Goal: Information Seeking & Learning: Check status

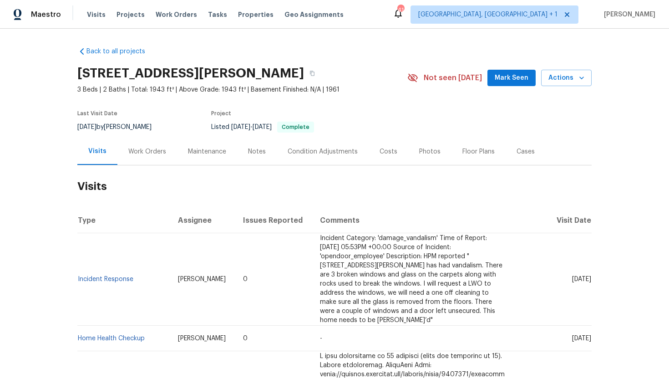
click at [149, 153] on div "Work Orders" at bounding box center [147, 151] width 38 height 9
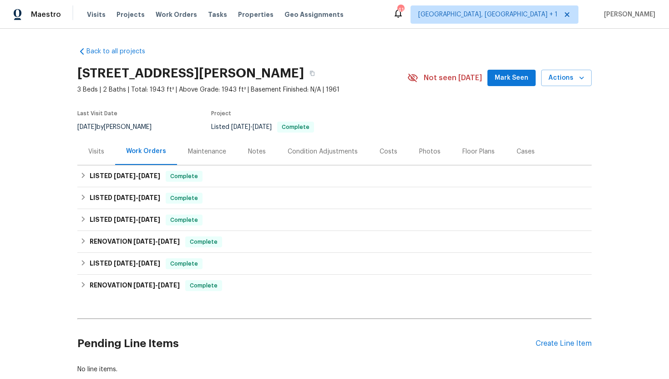
click at [100, 156] on div "Visits" at bounding box center [96, 151] width 38 height 27
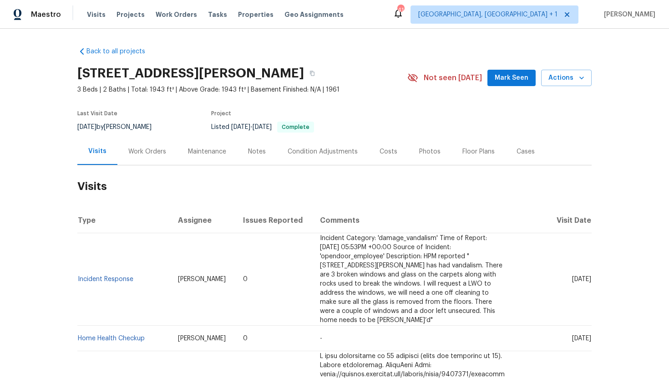
click at [156, 155] on div "Work Orders" at bounding box center [147, 151] width 38 height 9
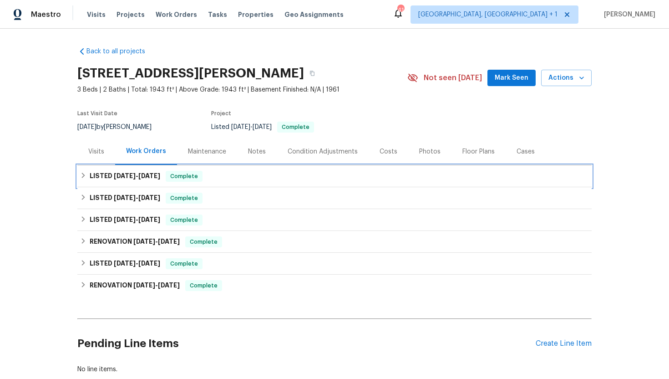
click at [153, 174] on span "[DATE]" at bounding box center [149, 176] width 22 height 6
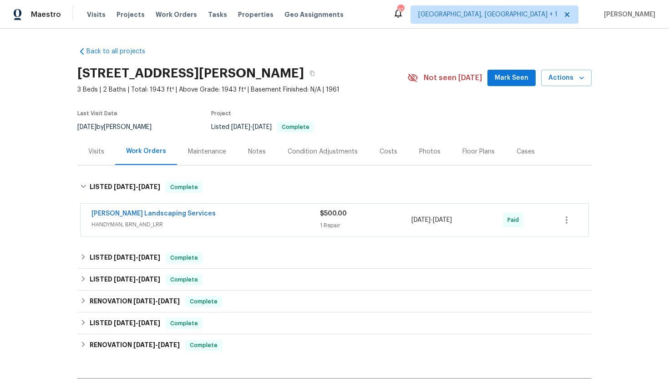
click at [97, 155] on div "Visits" at bounding box center [96, 151] width 16 height 9
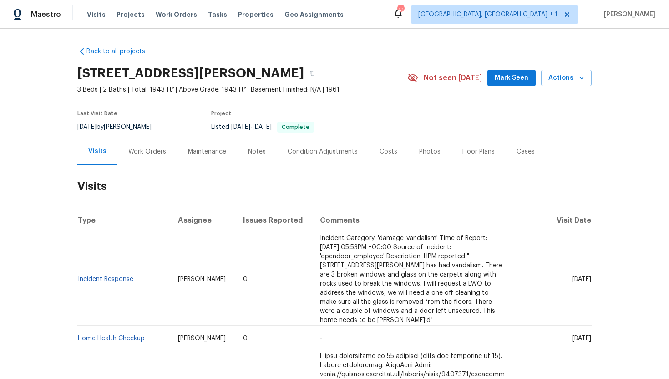
drag, startPoint x: 555, startPoint y: 280, endPoint x: 589, endPoint y: 281, distance: 33.7
click at [589, 281] on span "[DATE]" at bounding box center [581, 279] width 19 height 6
click at [572, 301] on td "[DATE]" at bounding box center [553, 279] width 78 height 92
drag, startPoint x: 555, startPoint y: 280, endPoint x: 590, endPoint y: 285, distance: 35.5
click at [590, 285] on td "[DATE]" at bounding box center [553, 279] width 78 height 92
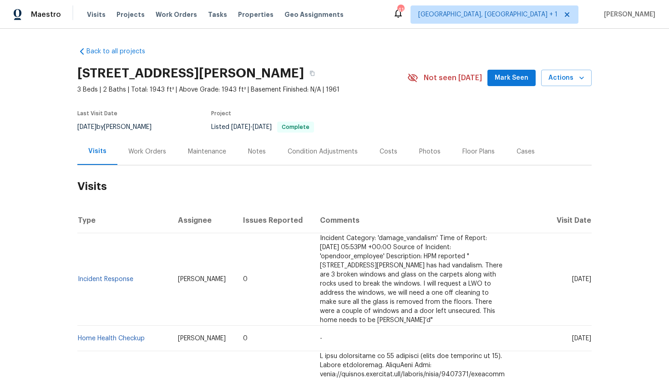
copy span "Aug 21 2025"
click at [164, 154] on div "Work Orders" at bounding box center [147, 151] width 60 height 27
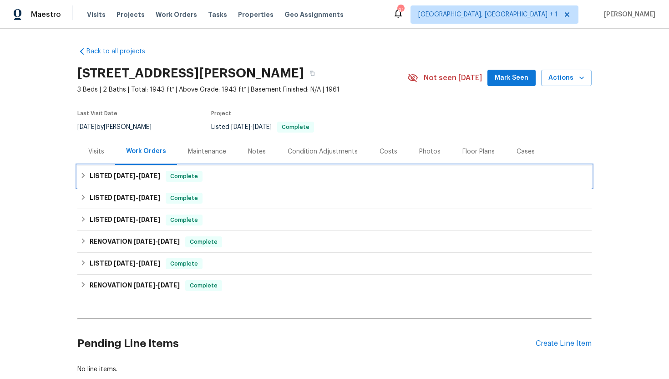
click at [160, 174] on span "[DATE]" at bounding box center [149, 176] width 22 height 6
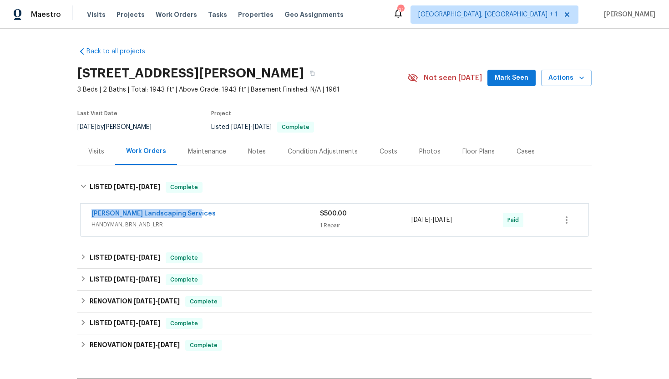
drag, startPoint x: 204, startPoint y: 217, endPoint x: 86, endPoint y: 215, distance: 117.9
click at [86, 215] on div "Rodriguez Landscaping Services HANDYMAN, BRN_AND_LRR $500.00 1 Repair 8/21/2025…" at bounding box center [335, 219] width 508 height 33
copy link "[PERSON_NAME] Landscaping Services"
drag, startPoint x: 468, startPoint y: 221, endPoint x: 388, endPoint y: 221, distance: 79.7
click at [388, 221] on div "Rodriguez Landscaping Services HANDYMAN, BRN_AND_LRR $500.00 1 Repair 8/21/2025…" at bounding box center [324, 220] width 464 height 22
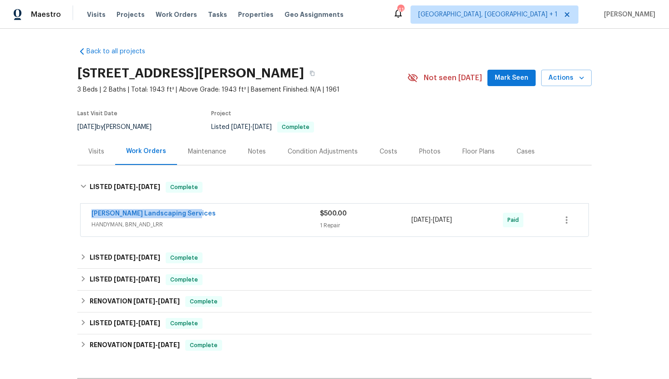
copy div "8/21/2025 - 8/22/2025"
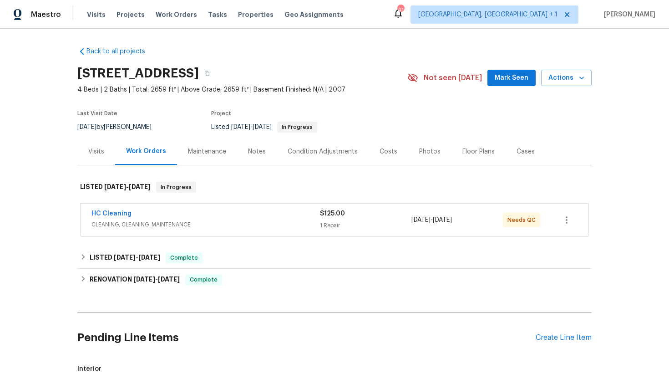
scroll to position [31, 0]
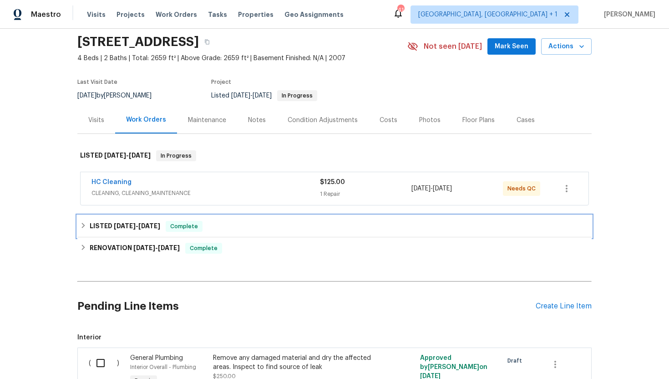
click at [189, 220] on div "LISTED 7/16/25 - 7/23/25 Complete" at bounding box center [334, 226] width 514 height 22
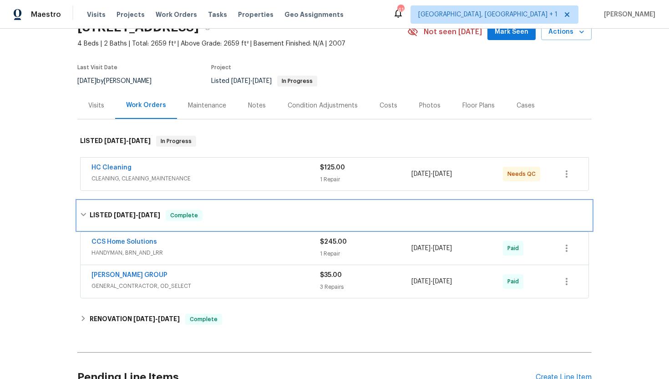
scroll to position [65, 0]
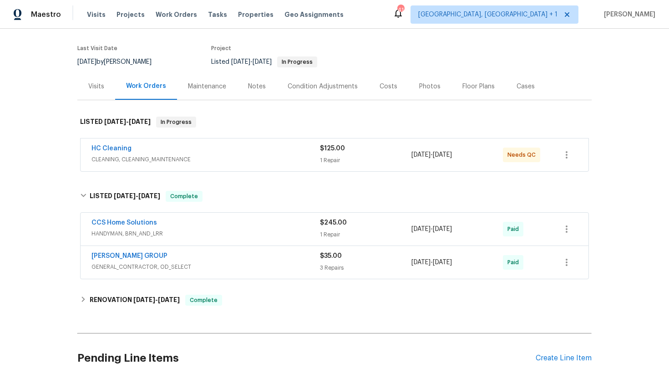
click at [256, 162] on span "CLEANING, CLEANING_MAINTENANCE" at bounding box center [206, 159] width 229 height 9
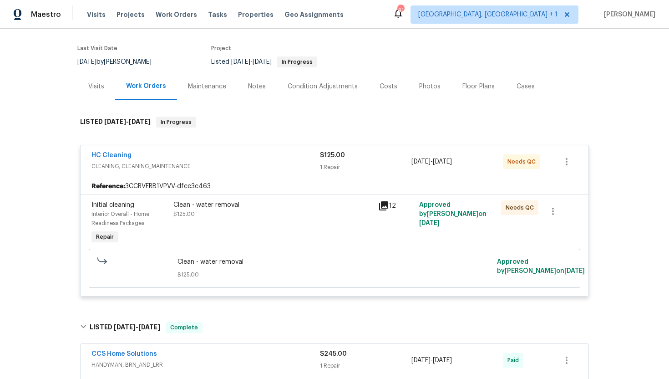
click at [389, 205] on div "12" at bounding box center [396, 205] width 36 height 11
click at [383, 205] on icon at bounding box center [383, 205] width 9 height 9
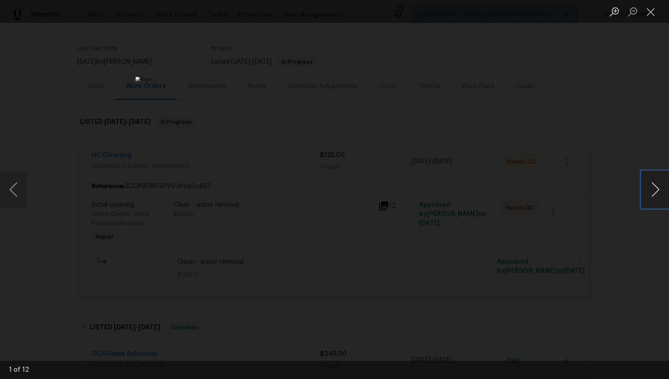
click at [660, 188] on button "Next image" at bounding box center [655, 189] width 27 height 36
click at [639, 114] on div "Lightbox" at bounding box center [334, 189] width 669 height 379
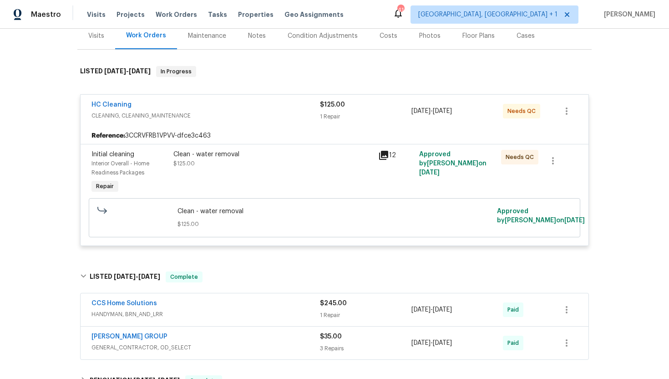
scroll to position [138, 0]
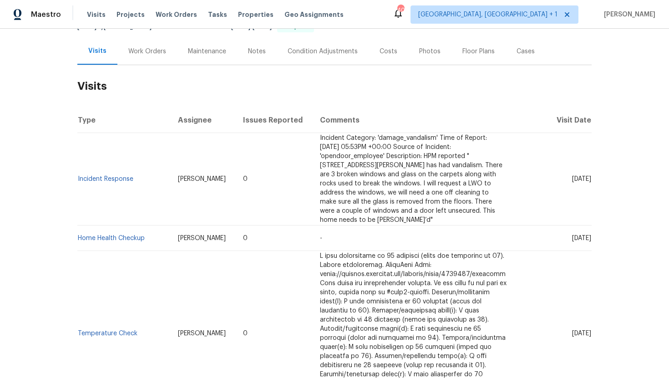
click at [154, 50] on div "Work Orders" at bounding box center [147, 51] width 38 height 9
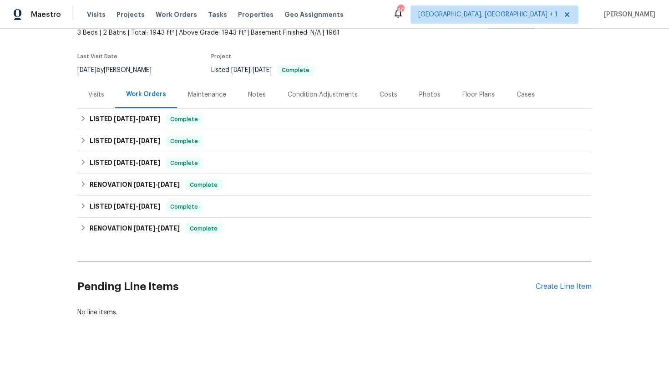
scroll to position [57, 0]
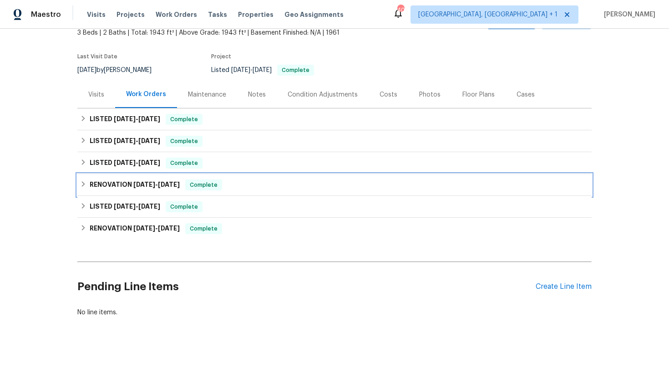
click at [184, 178] on div "RENOVATION [DATE] - [DATE] Complete" at bounding box center [334, 185] width 514 height 22
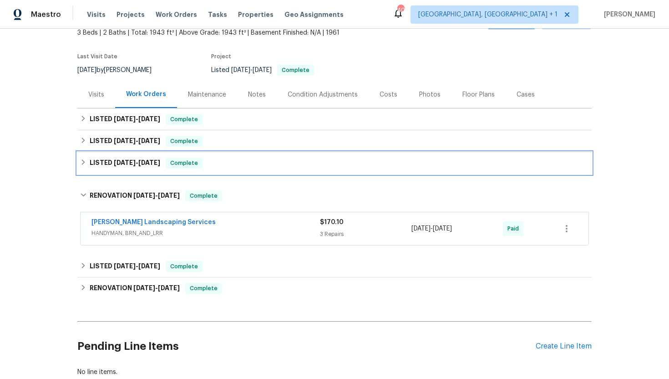
click at [192, 163] on span "Complete" at bounding box center [184, 162] width 35 height 9
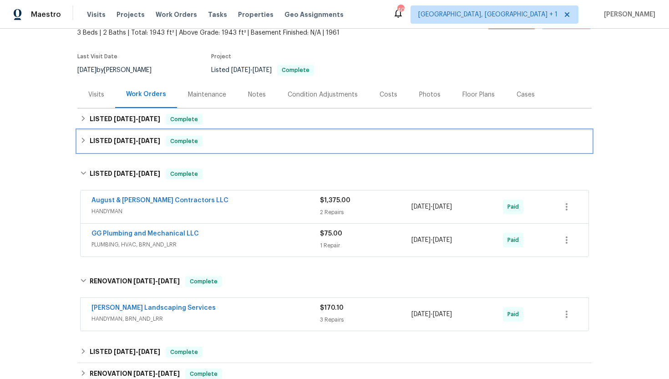
click at [186, 144] on span "Complete" at bounding box center [184, 141] width 35 height 9
